Goal: Transaction & Acquisition: Purchase product/service

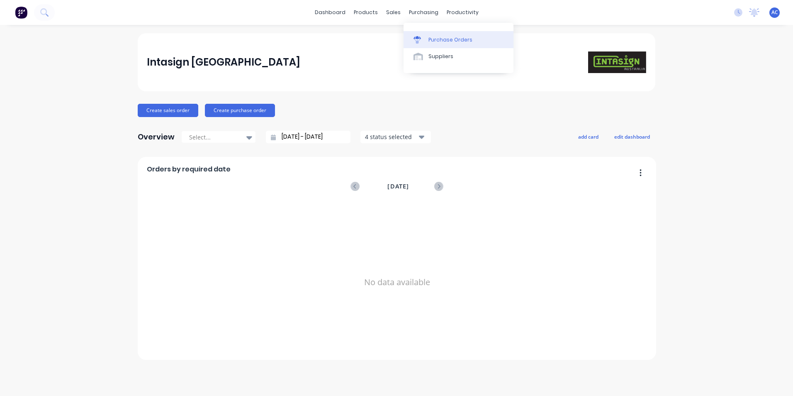
click at [441, 41] on div "Purchase Orders" at bounding box center [450, 39] width 44 height 7
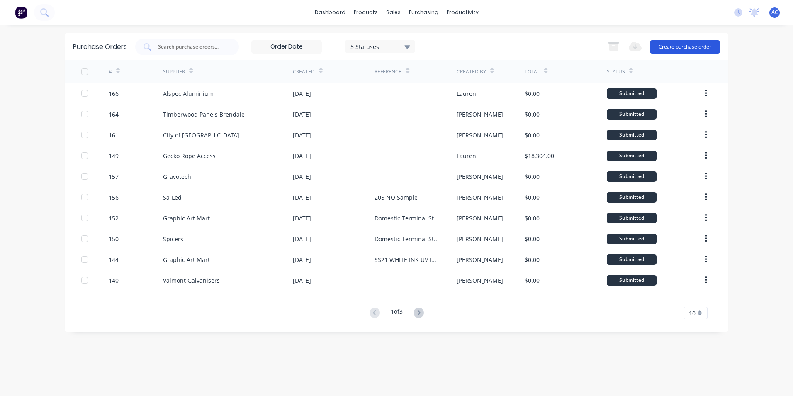
click at [667, 41] on button "Create purchase order" at bounding box center [685, 46] width 70 height 13
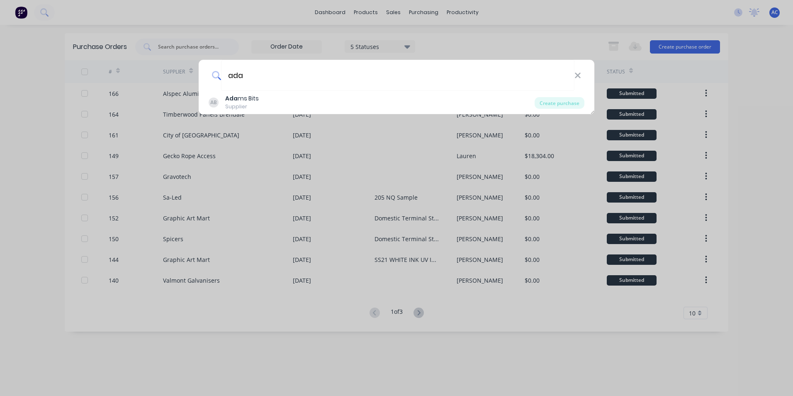
type input "ada"
click at [430, 97] on div "AB Ada ms Bits Supplier" at bounding box center [372, 102] width 326 height 16
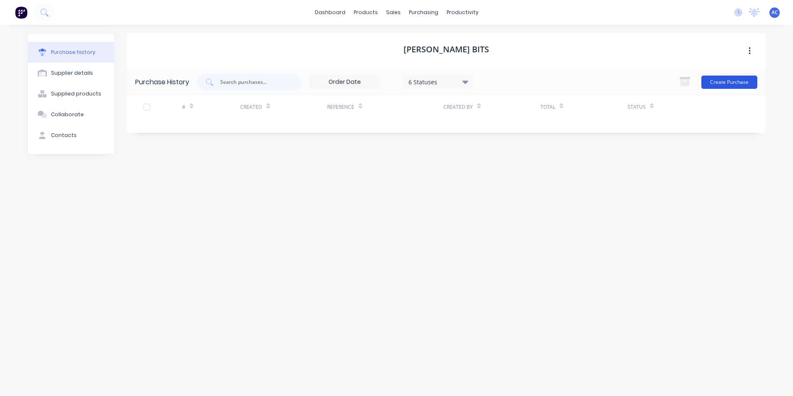
click at [736, 77] on button "Create Purchase" at bounding box center [729, 81] width 56 height 13
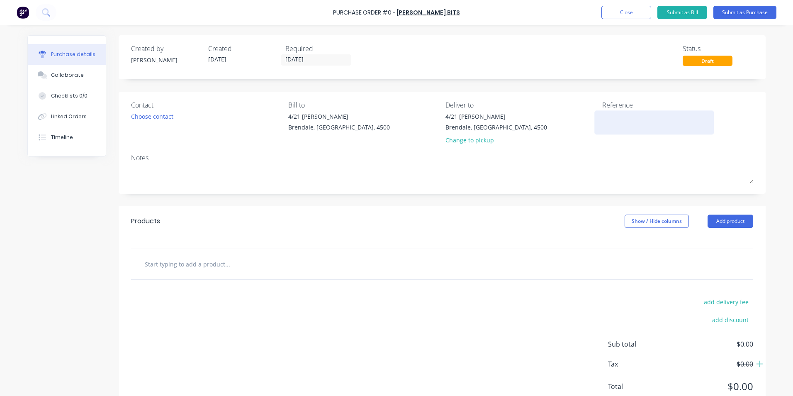
click at [695, 119] on textarea at bounding box center [654, 121] width 104 height 19
type textarea "x"
type textarea "A"
type textarea "x"
type textarea "AR"
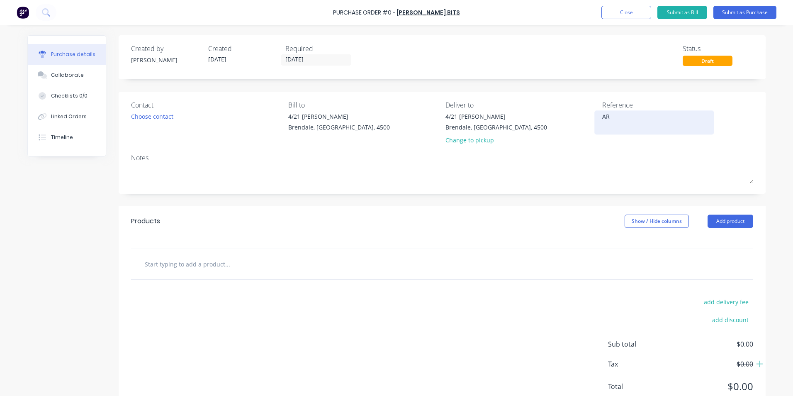
type textarea "x"
type textarea "ARU"
type textarea "x"
type textarea "ARUP"
type textarea "x"
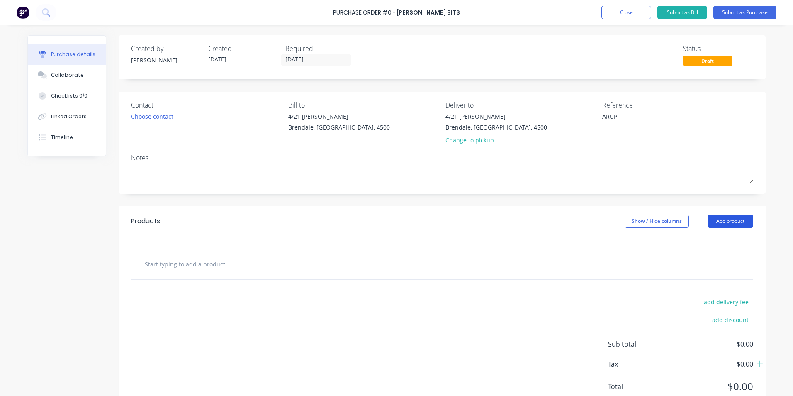
type textarea "ARUP"
click at [732, 226] on button "Add product" at bounding box center [730, 220] width 46 height 13
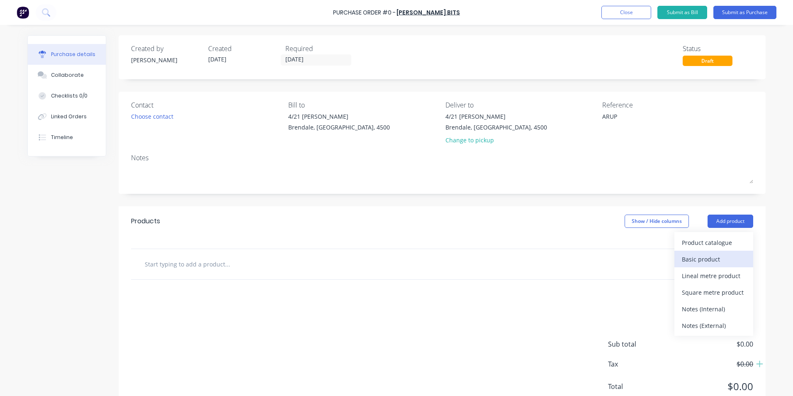
click at [719, 261] on div "Basic product" at bounding box center [714, 259] width 64 height 12
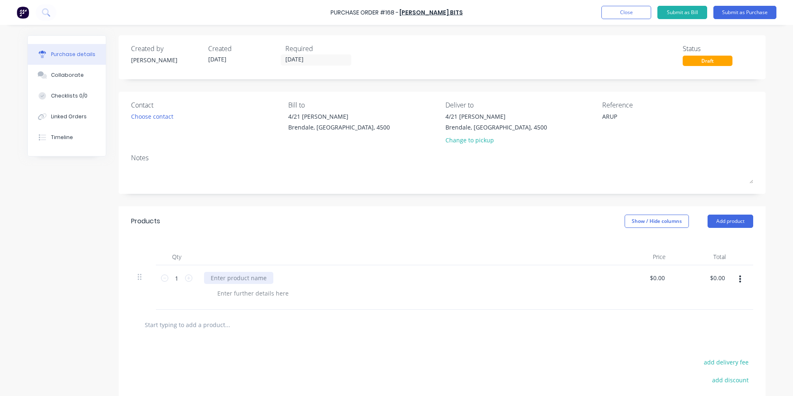
type textarea "x"
click at [252, 274] on div at bounding box center [238, 278] width 69 height 12
paste div
click at [273, 290] on div at bounding box center [253, 293] width 85 height 12
type textarea "x"
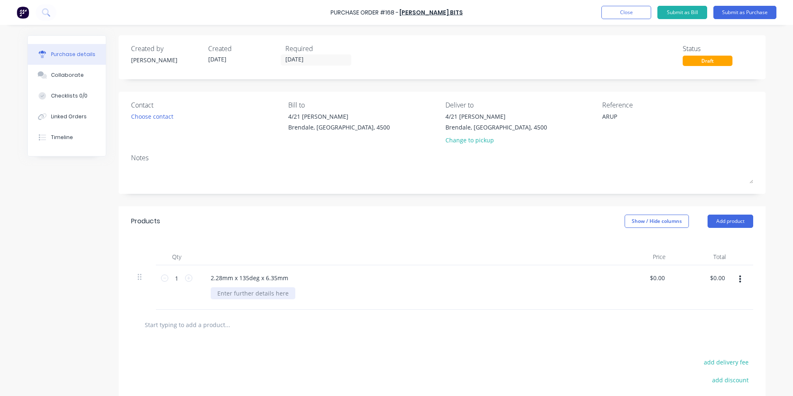
click at [257, 291] on div at bounding box center [253, 293] width 85 height 12
paste div
click at [265, 295] on div "Panel Folding V Bit" at bounding box center [243, 293] width 65 height 12
click at [185, 276] on icon at bounding box center [188, 277] width 7 height 7
type textarea "x"
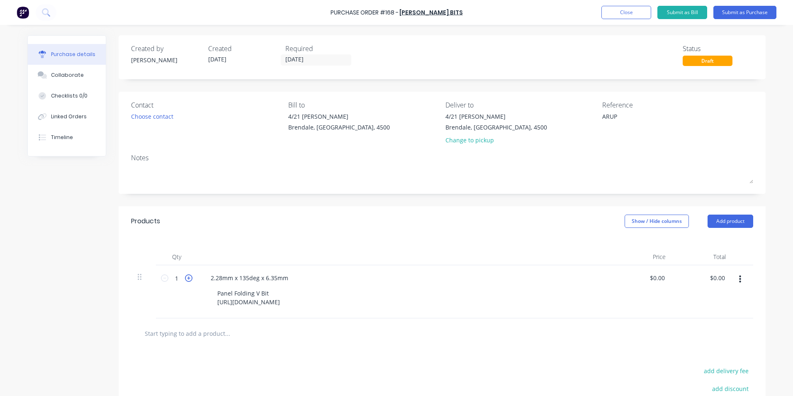
type input "2"
click at [185, 276] on icon at bounding box center [188, 277] width 7 height 7
type textarea "x"
type input "3"
click at [733, 8] on button "Submit as Purchase" at bounding box center [744, 12] width 63 height 13
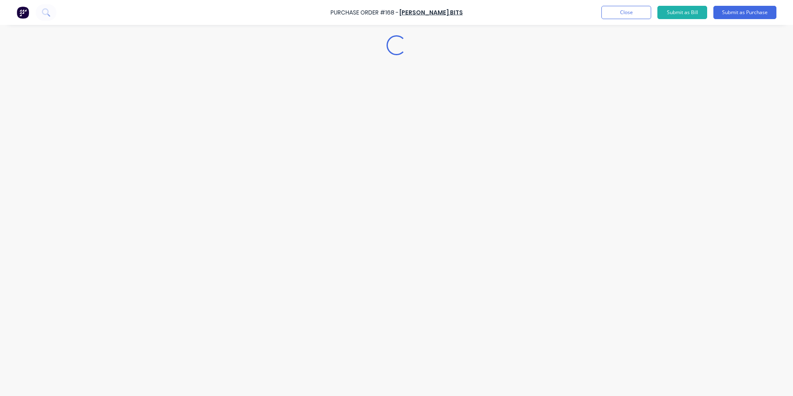
type textarea "x"
